Goal: Task Accomplishment & Management: Use online tool/utility

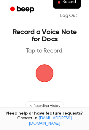
click at [40, 70] on span "button" at bounding box center [45, 74] width 24 height 24
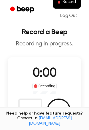
click at [40, 70] on span "0:00" at bounding box center [45, 73] width 24 height 12
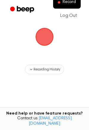
scroll to position [38, 0]
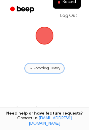
click at [40, 66] on span "Recording History" at bounding box center [47, 68] width 27 height 5
